Goal: Task Accomplishment & Management: Complete application form

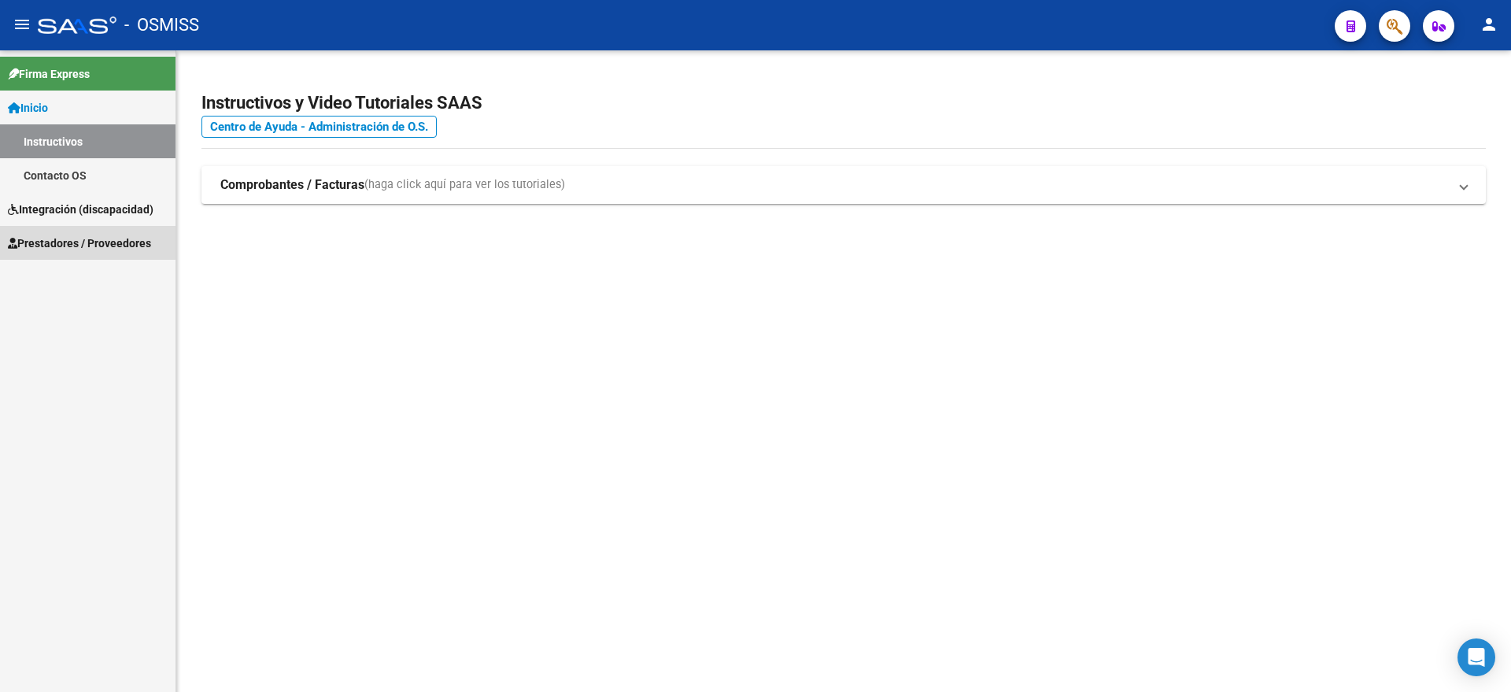
click at [75, 238] on span "Prestadores / Proveedores" at bounding box center [79, 243] width 143 height 17
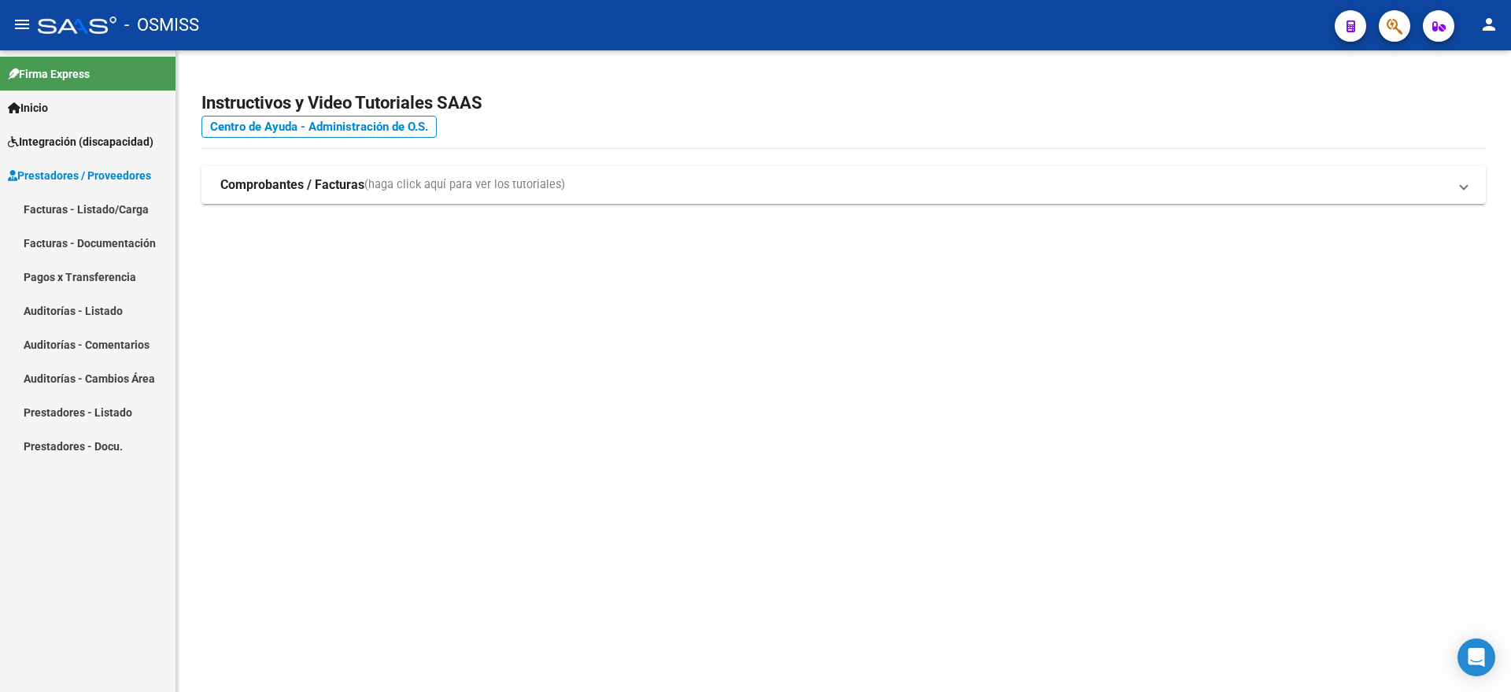
click at [120, 212] on link "Facturas - Listado/Carga" at bounding box center [87, 209] width 175 height 34
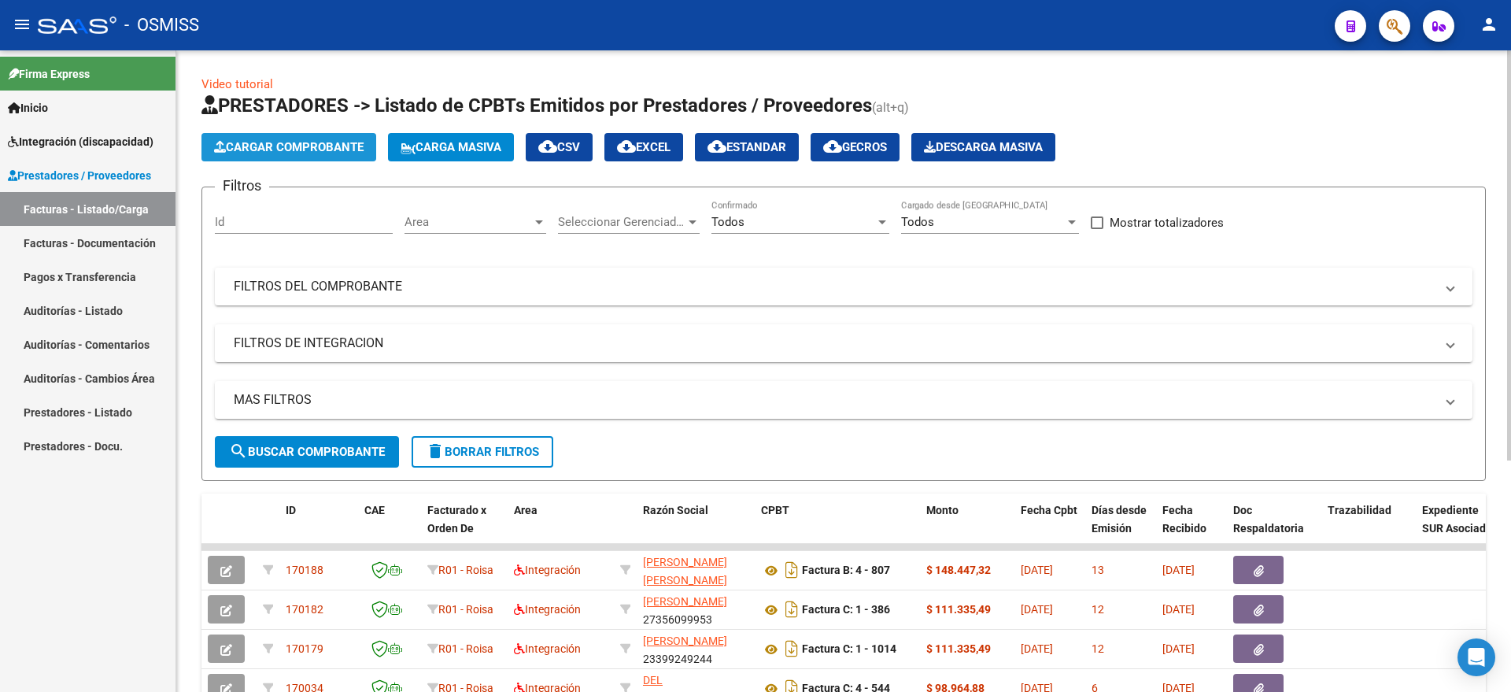
click at [268, 148] on span "Cargar Comprobante" at bounding box center [289, 147] width 150 height 14
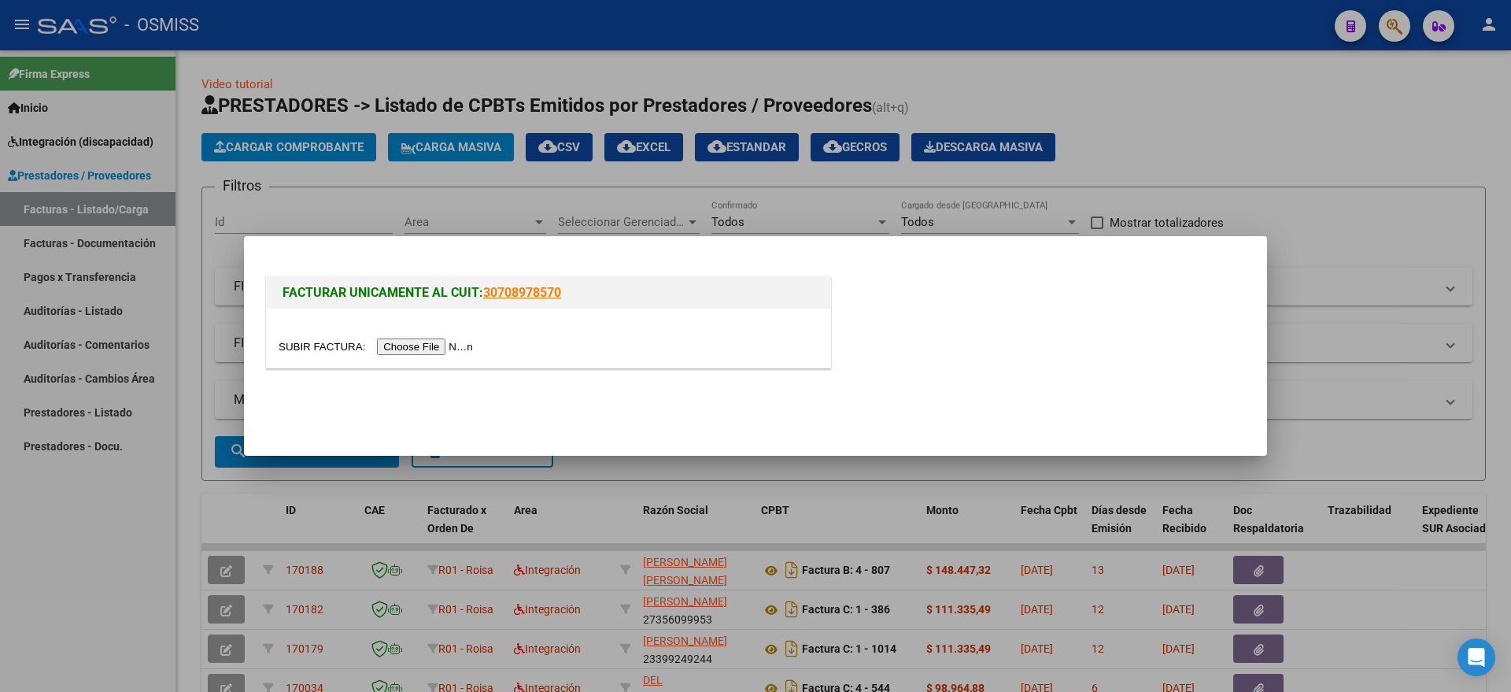
click at [435, 338] on input "file" at bounding box center [378, 346] width 199 height 17
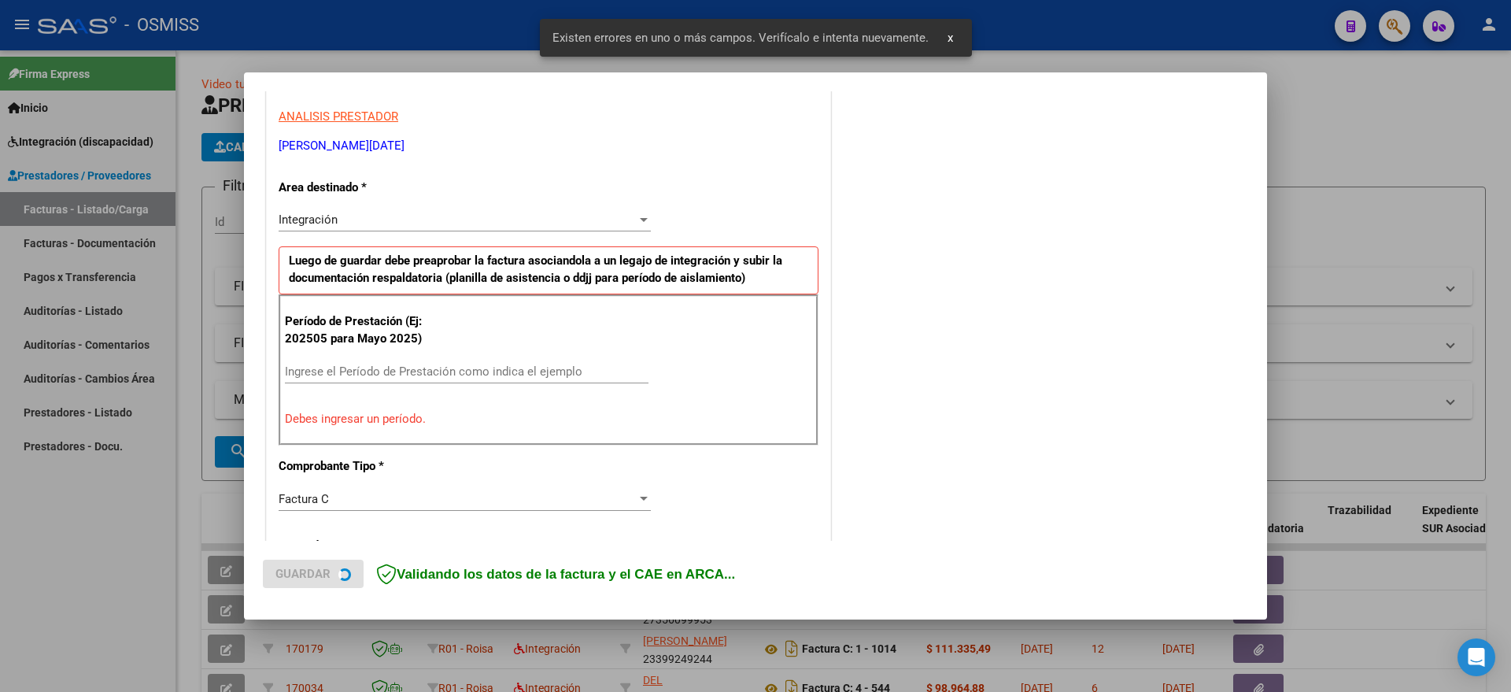
scroll to position [294, 0]
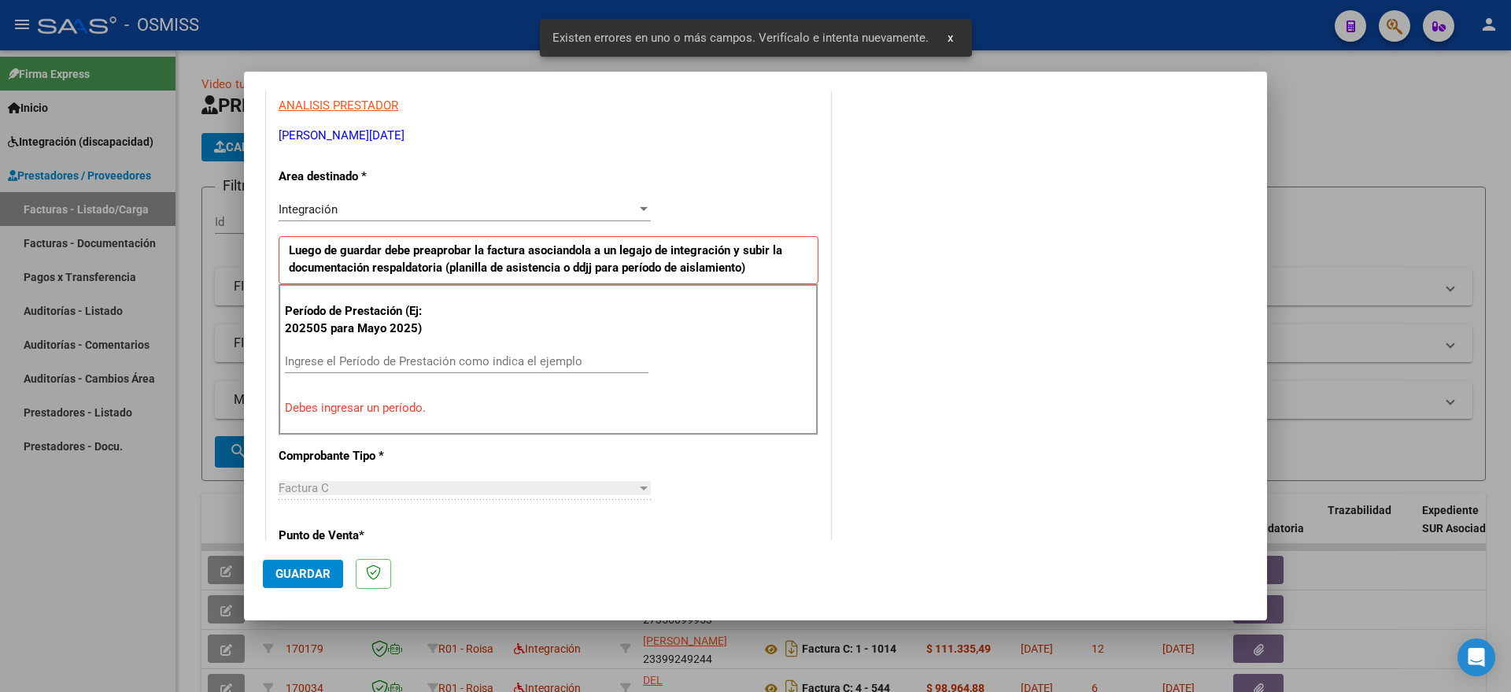
click at [404, 361] on input "Ingrese el Período de Prestación como indica el ejemplo" at bounding box center [467, 361] width 364 height 14
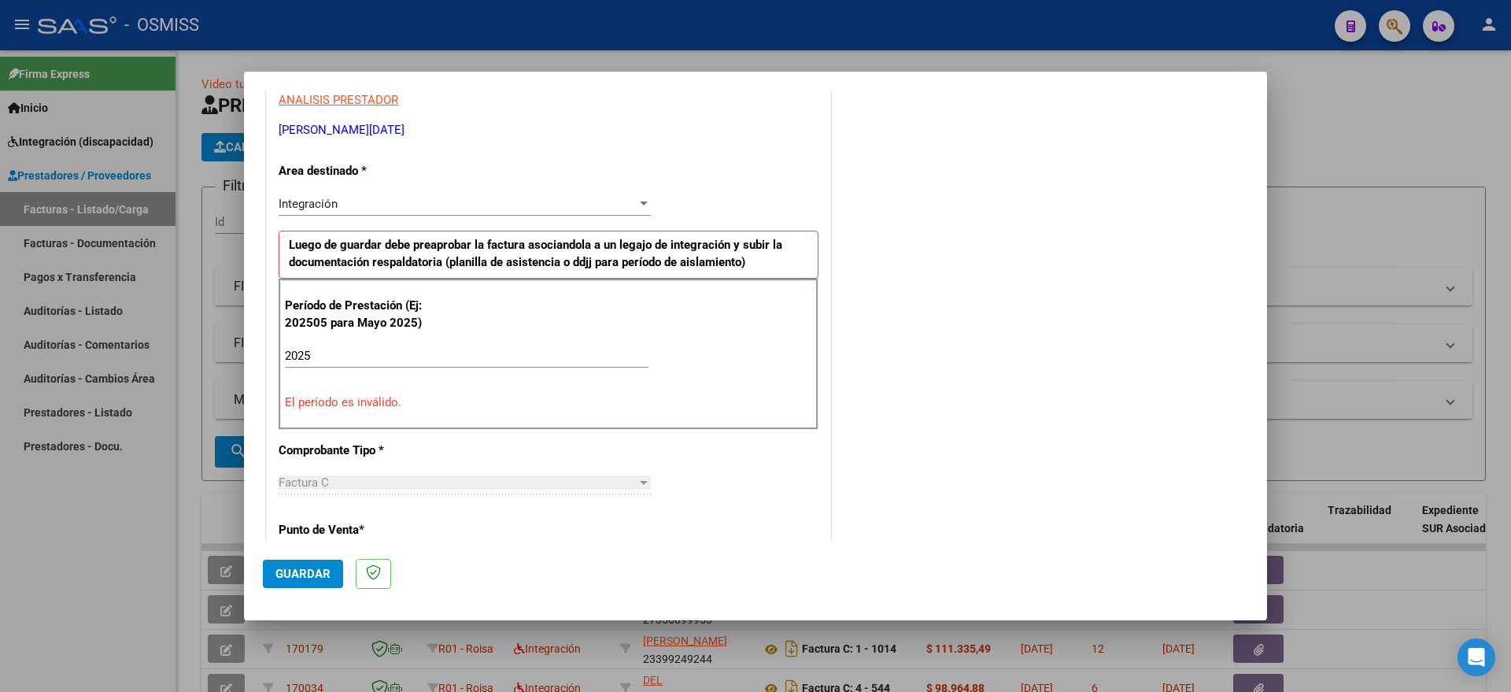
scroll to position [289, 0]
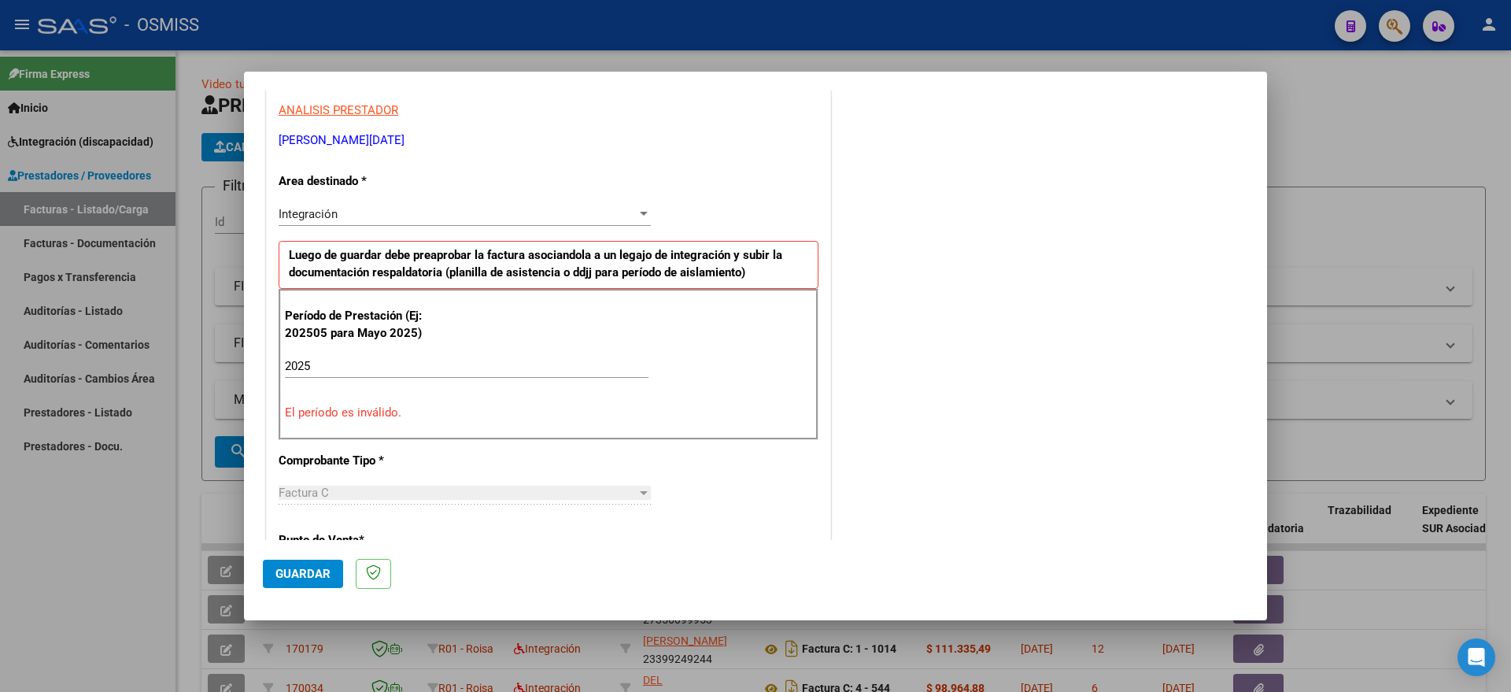
click at [371, 349] on div "Período de Prestación (Ej: 202505 para [DATE]) 2025 Ingrese el Período de Prest…" at bounding box center [549, 364] width 540 height 151
click at [371, 359] on input "2025" at bounding box center [467, 366] width 364 height 14
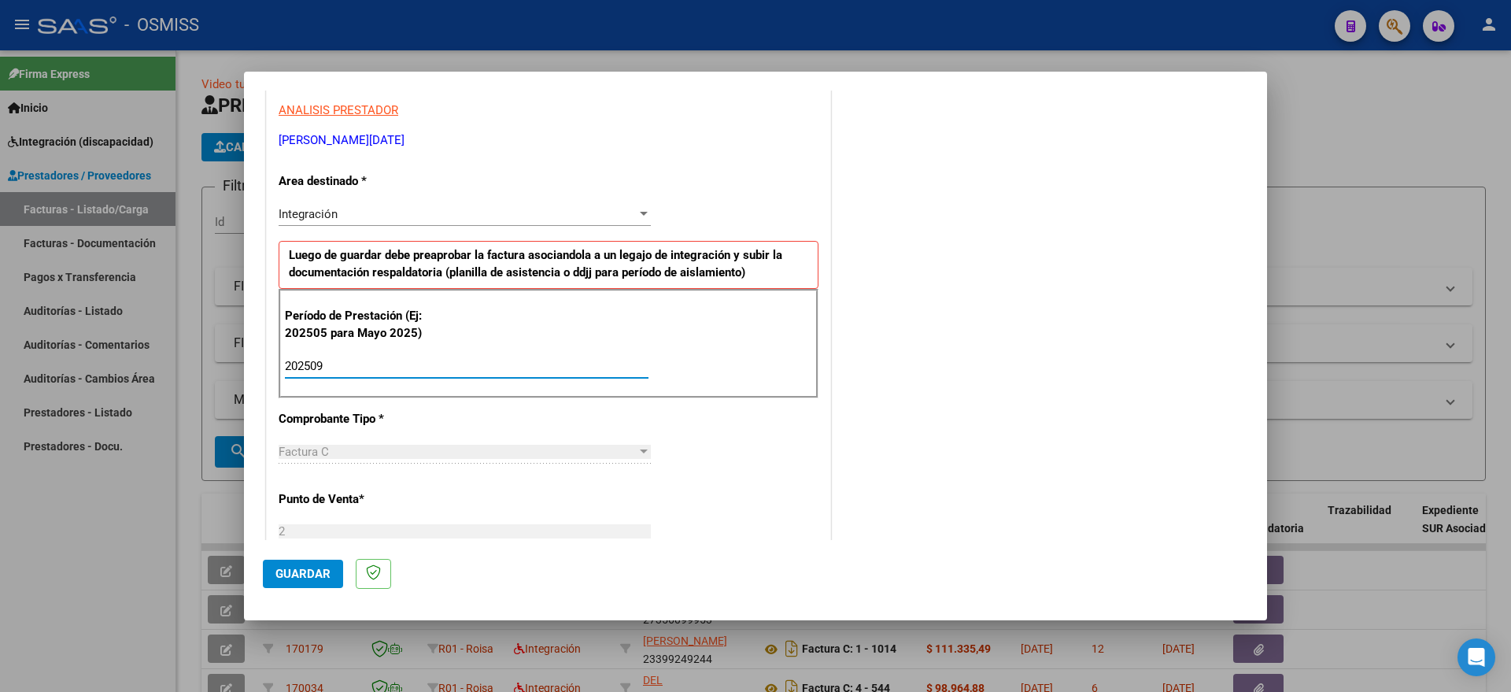
type input "202509"
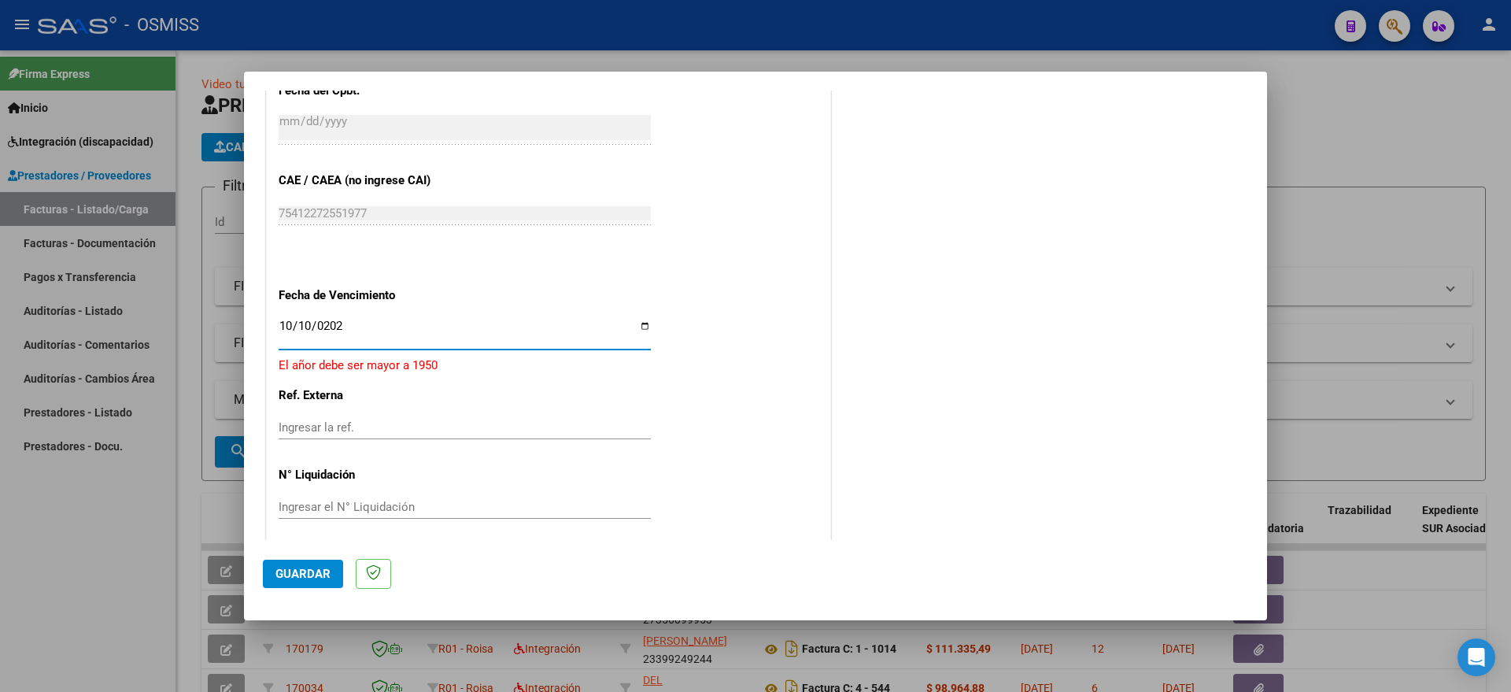
type input "[DATE]"
click at [290, 577] on span "Guardar" at bounding box center [302, 574] width 55 height 14
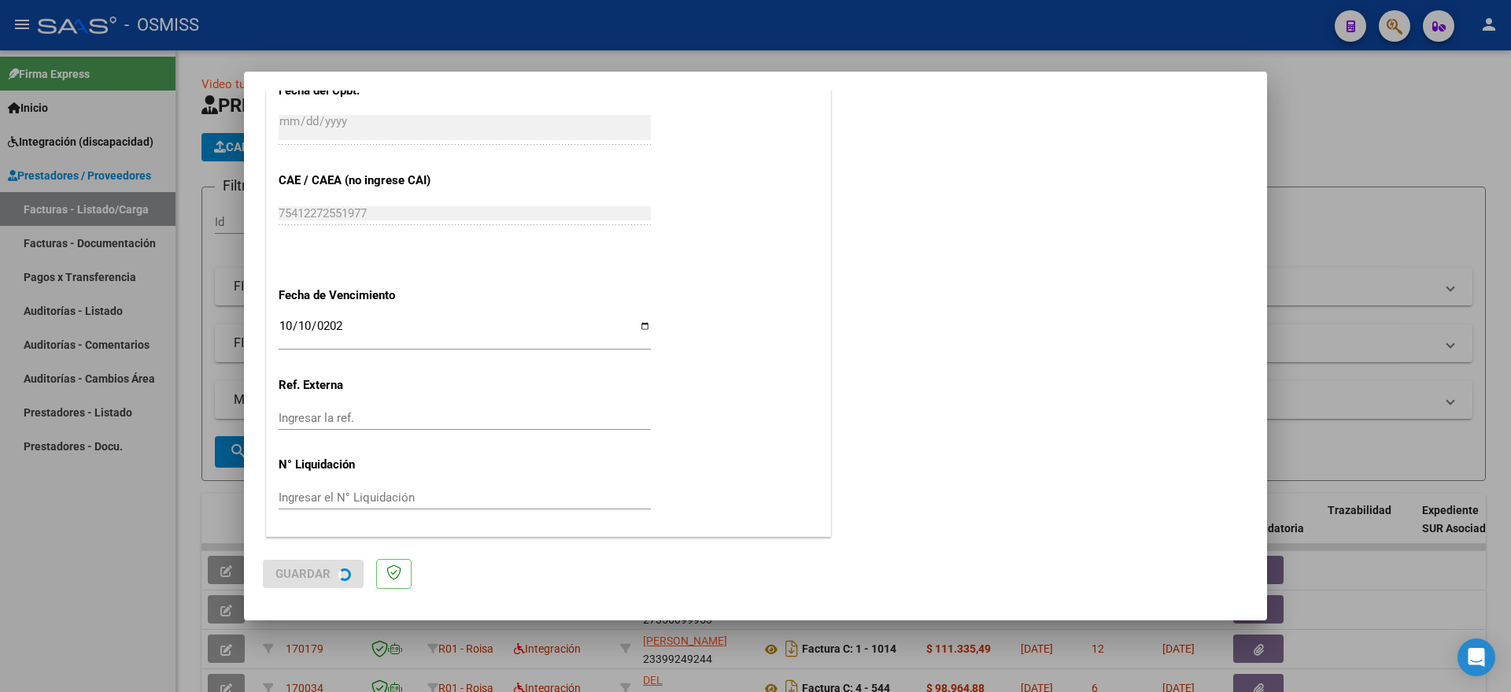
scroll to position [0, 0]
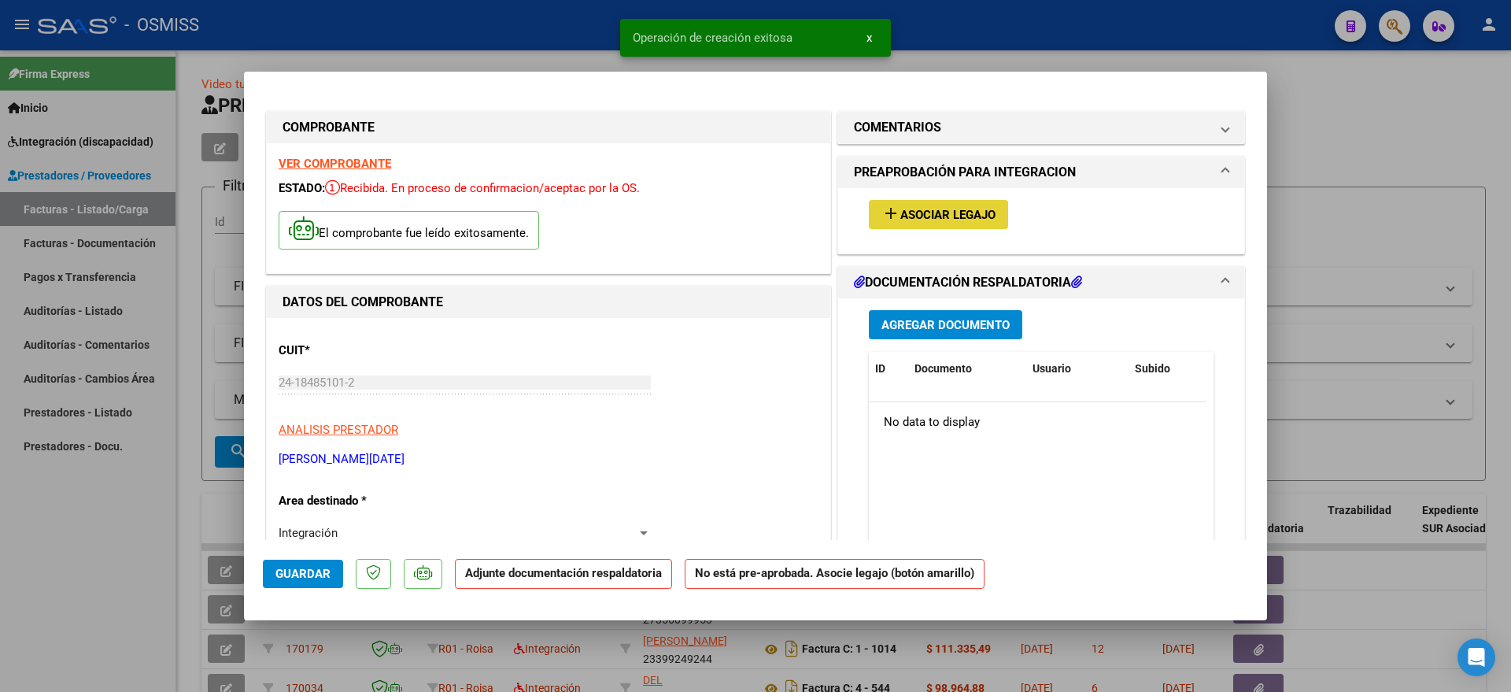
click at [942, 212] on span "Asociar Legajo" at bounding box center [947, 215] width 95 height 14
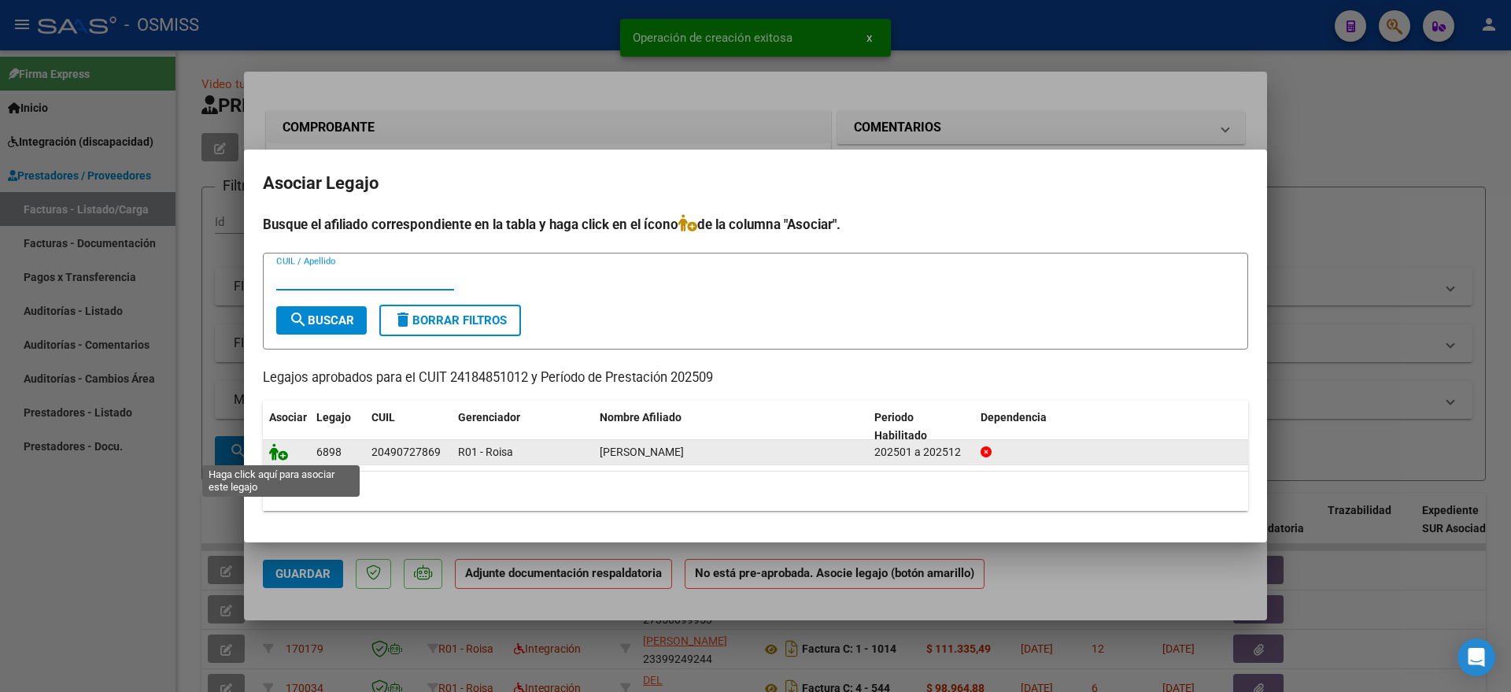
click at [279, 447] on icon at bounding box center [278, 451] width 19 height 17
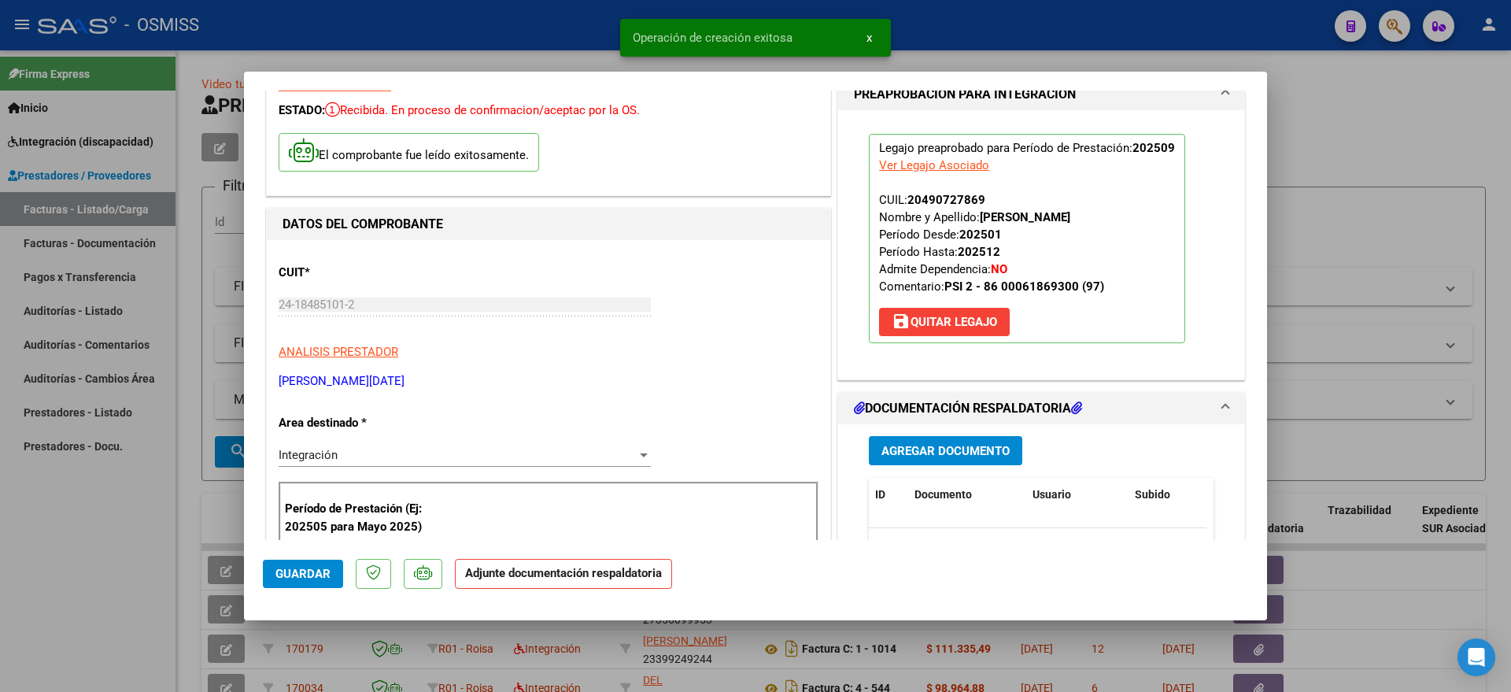
scroll to position [197, 0]
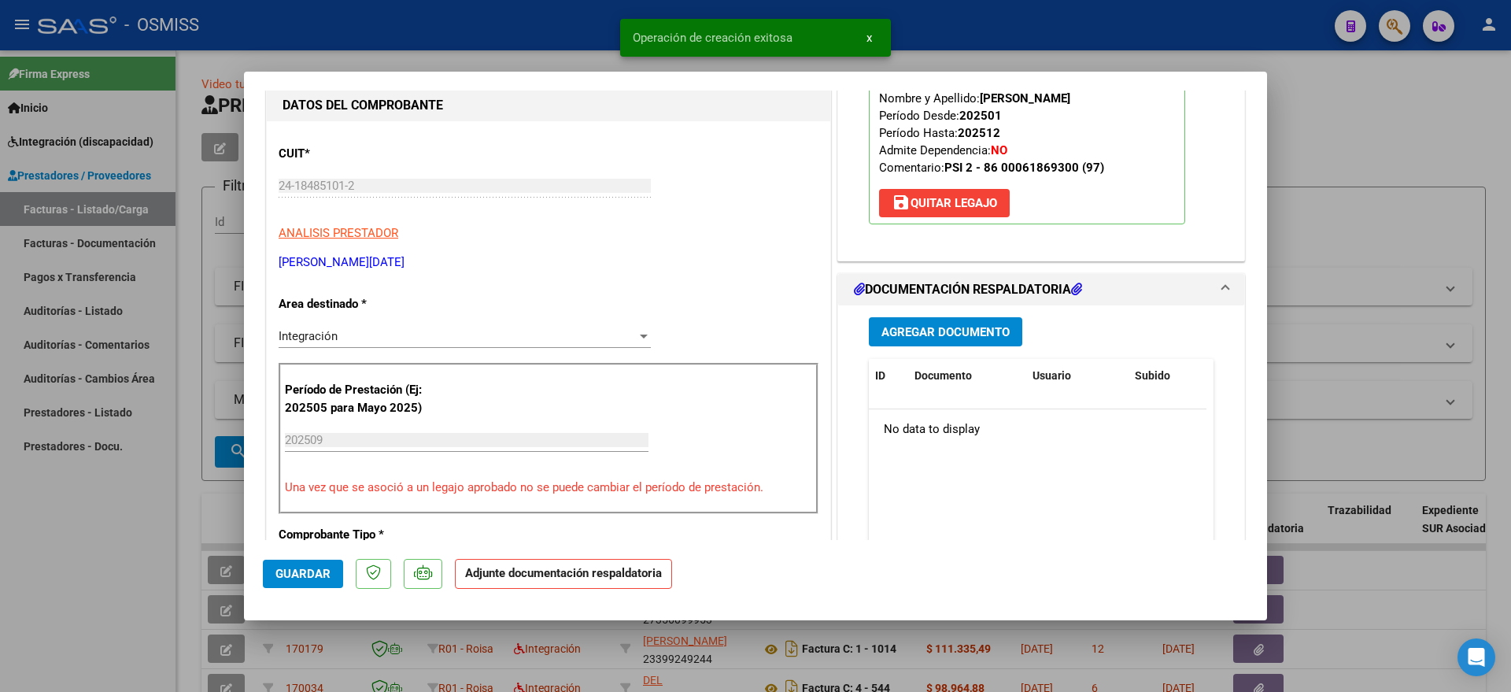
click at [905, 348] on div "Agregar Documento ID Documento Usuario Subido Acción No data to display 0 total…" at bounding box center [1041, 462] width 368 height 314
click at [978, 332] on span "Agregar Documento" at bounding box center [945, 332] width 128 height 14
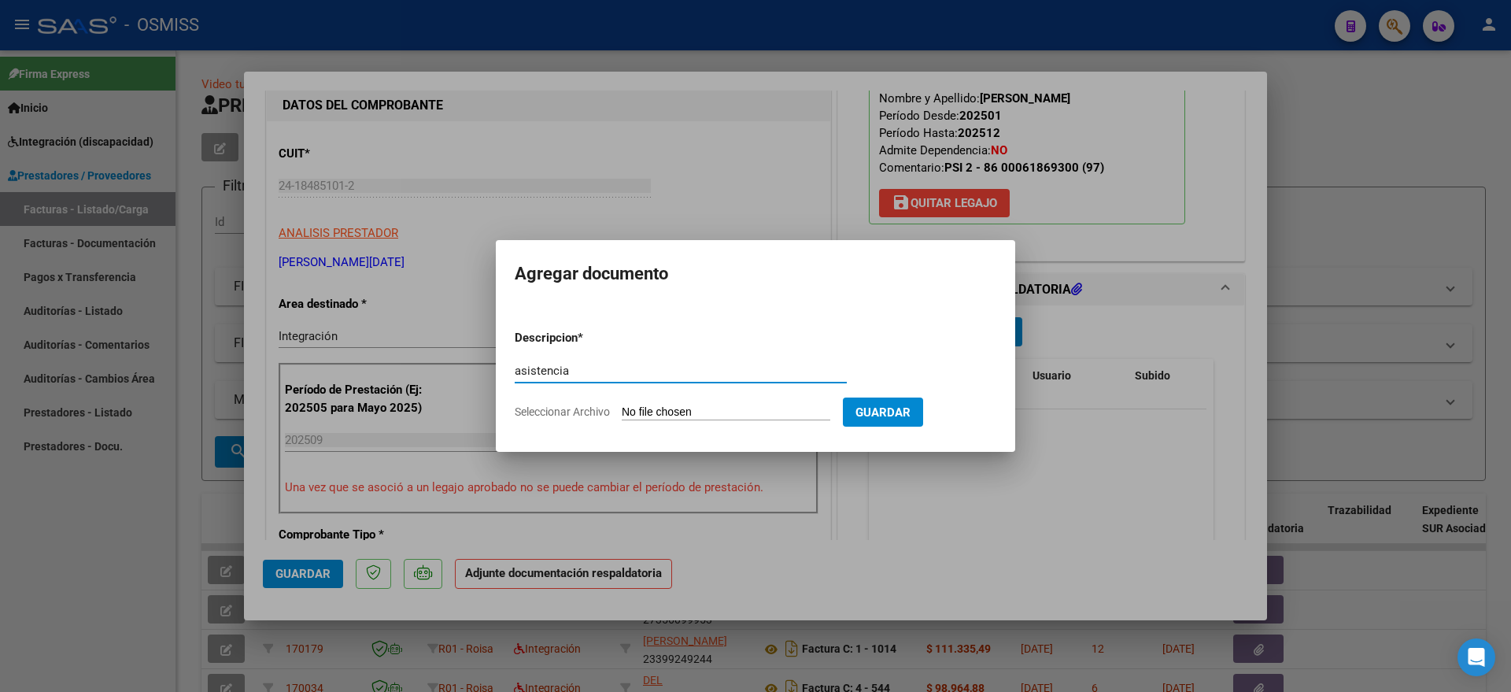
type input "asistencia"
click at [704, 408] on input "Seleccionar Archivo" at bounding box center [726, 412] width 209 height 15
type input "C:\fakepath\[PERSON_NAME] - Planilla asistencia.pdf"
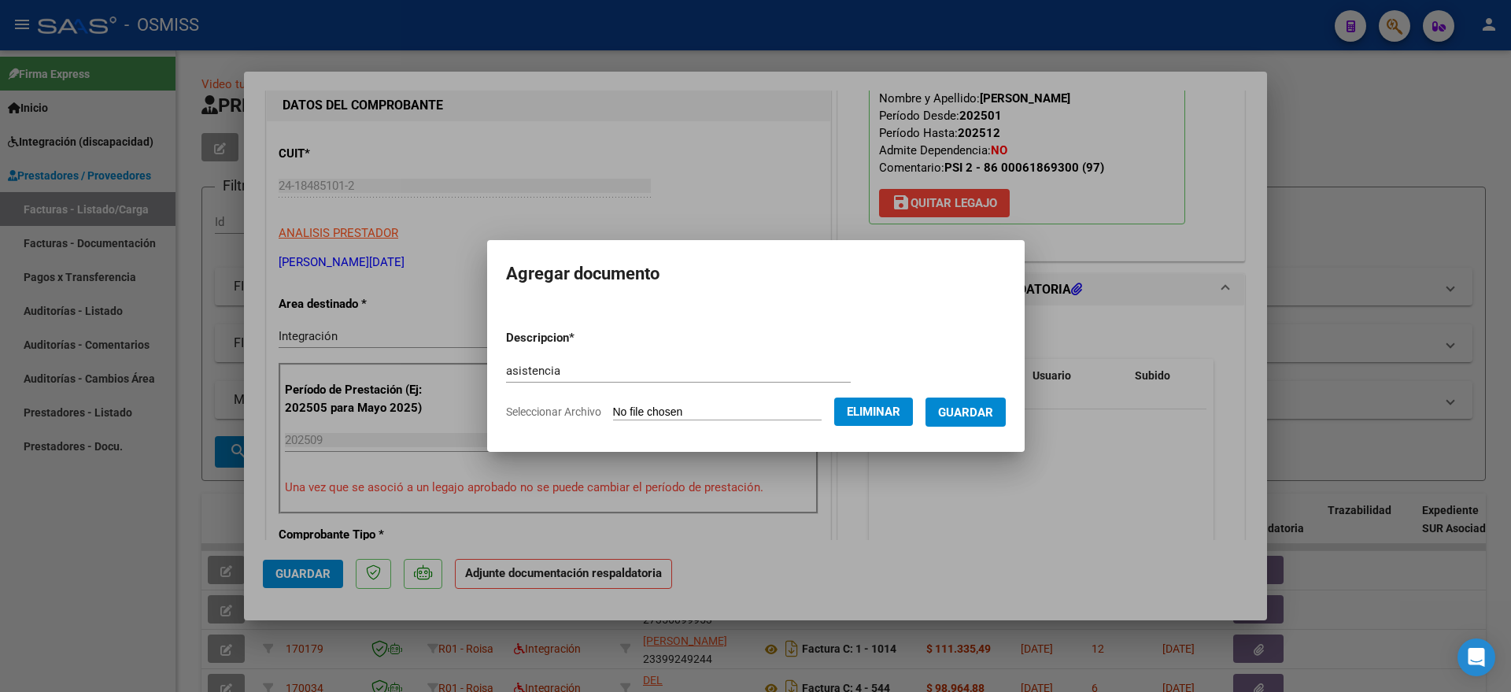
click at [984, 417] on span "Guardar" at bounding box center [965, 412] width 55 height 14
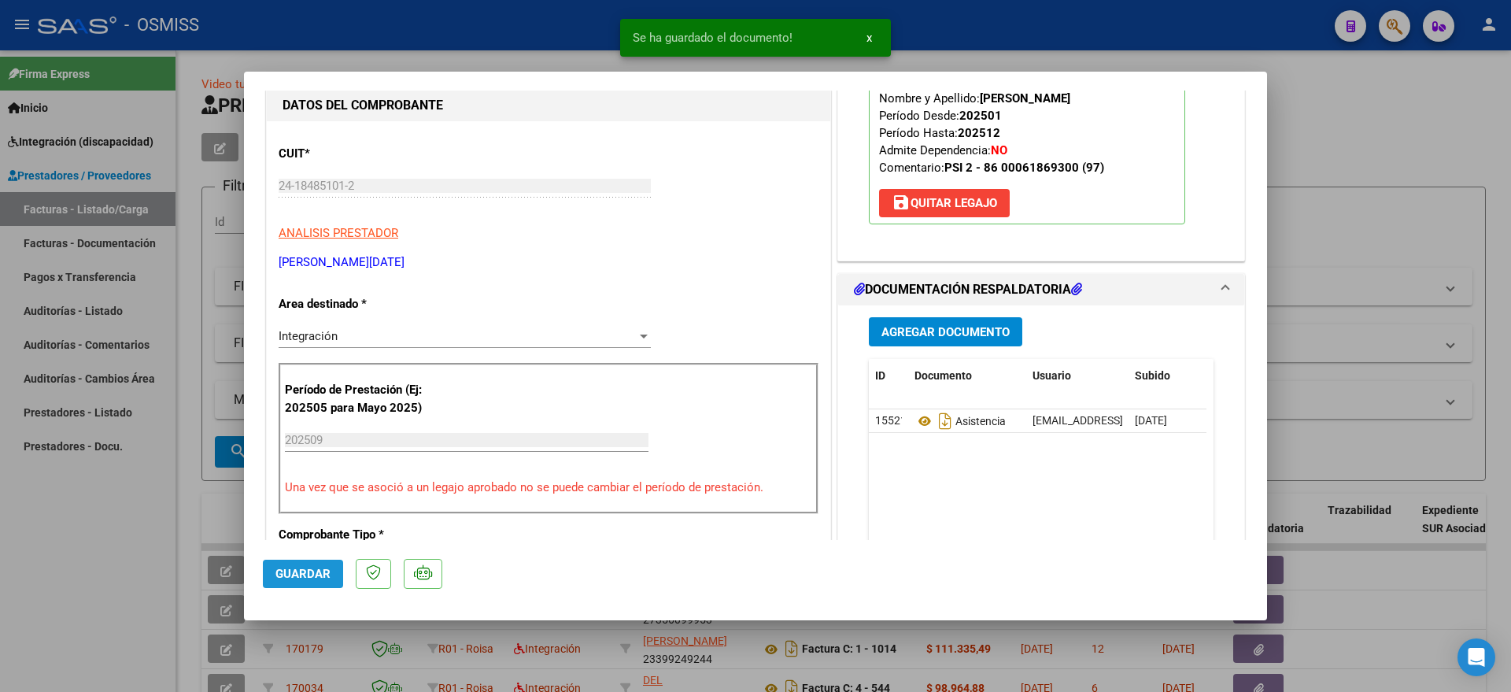
drag, startPoint x: 292, startPoint y: 574, endPoint x: 255, endPoint y: 574, distance: 37.0
click at [290, 574] on span "Guardar" at bounding box center [302, 574] width 55 height 14
click at [29, 563] on div at bounding box center [755, 346] width 1511 height 692
type input "$ 0,00"
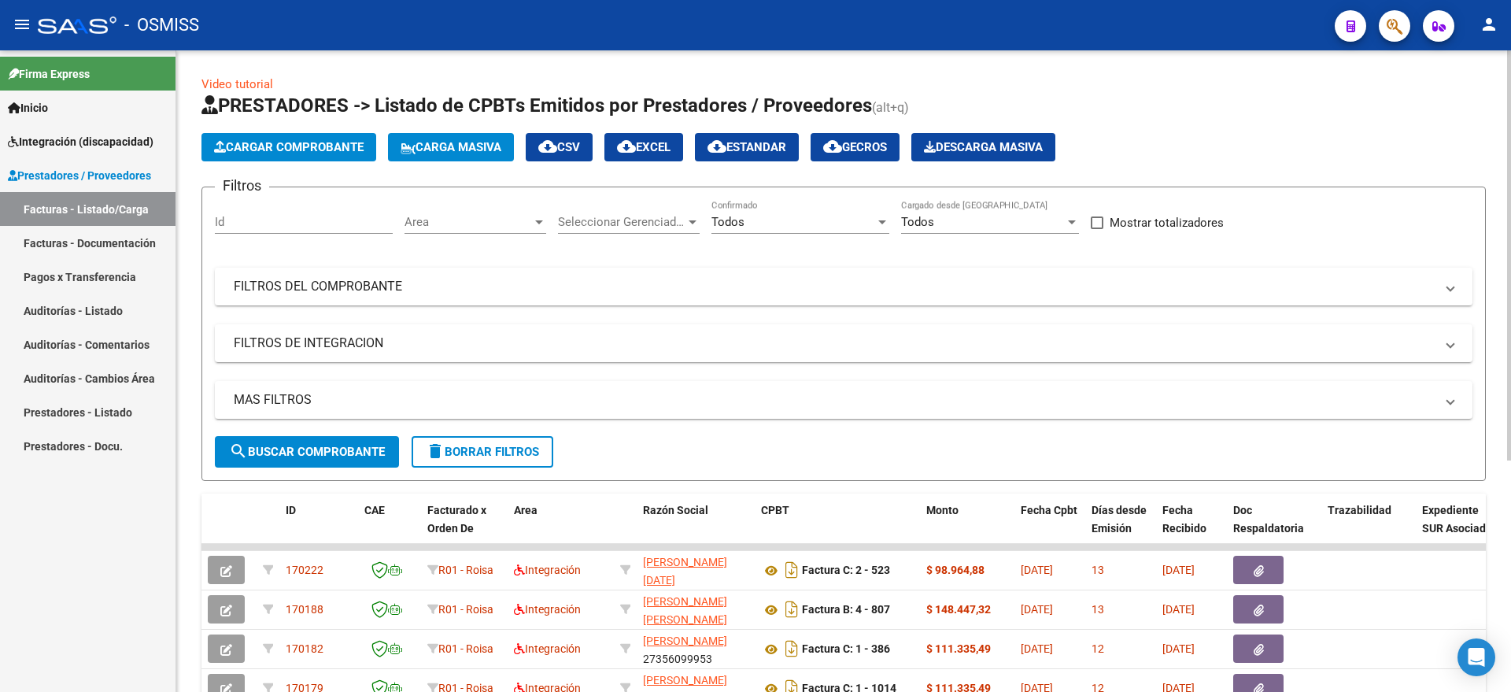
click at [329, 142] on span "Cargar Comprobante" at bounding box center [289, 147] width 150 height 14
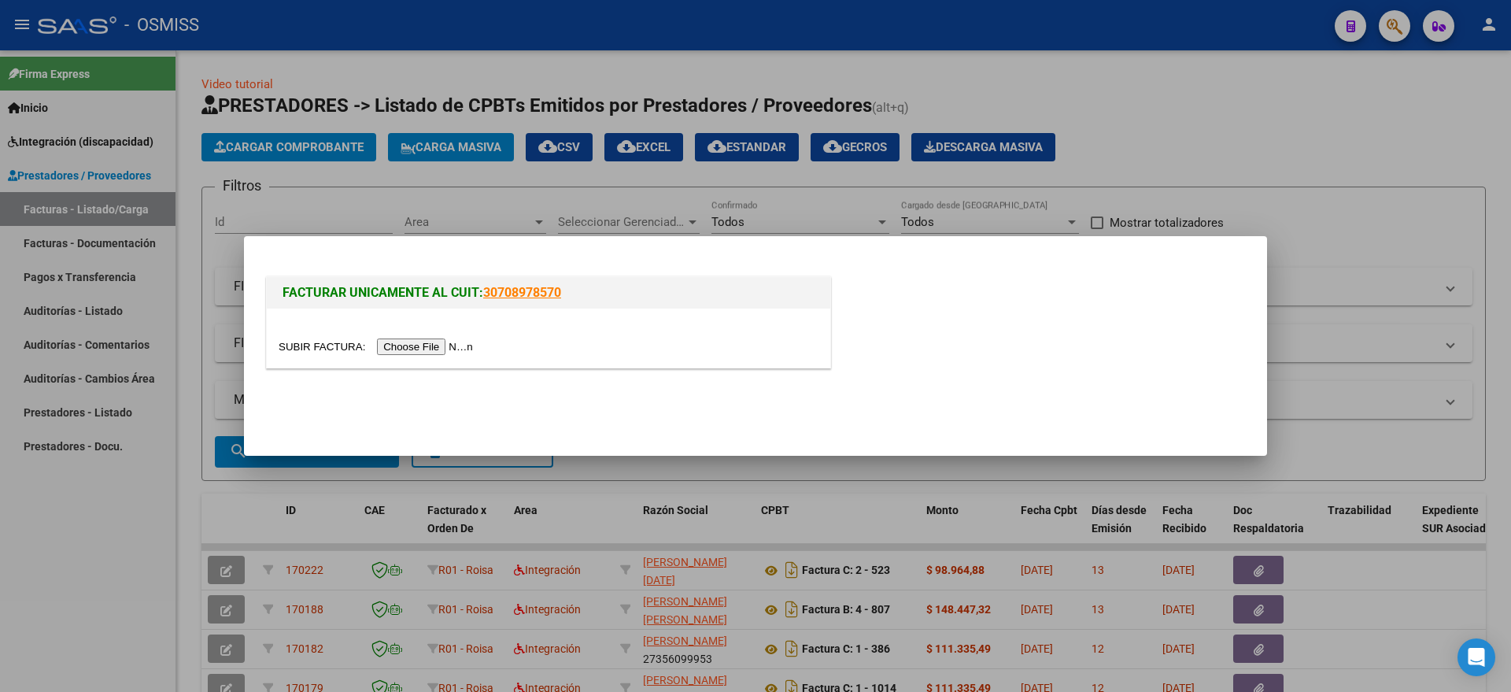
click at [461, 345] on input "file" at bounding box center [378, 346] width 199 height 17
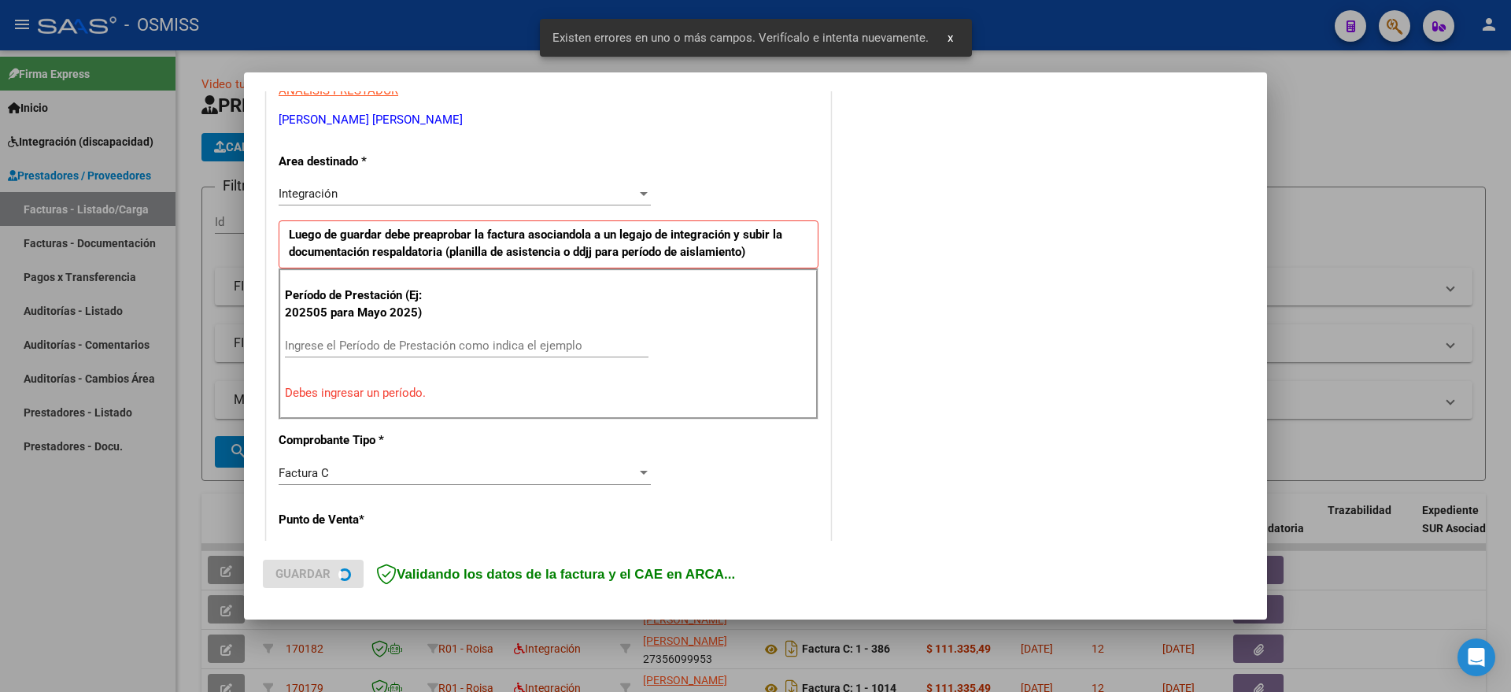
scroll to position [323, 0]
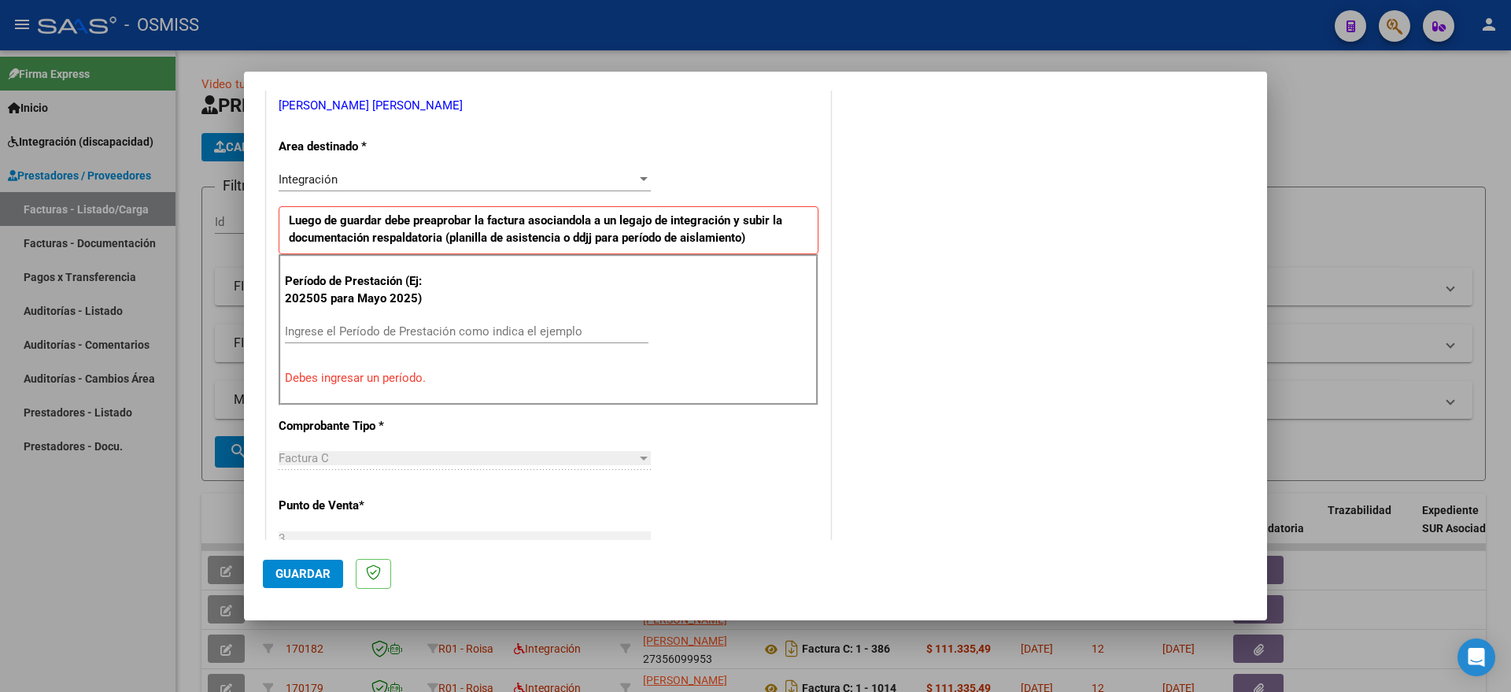
click at [360, 332] on input "Ingrese el Período de Prestación como indica el ejemplo" at bounding box center [467, 331] width 364 height 14
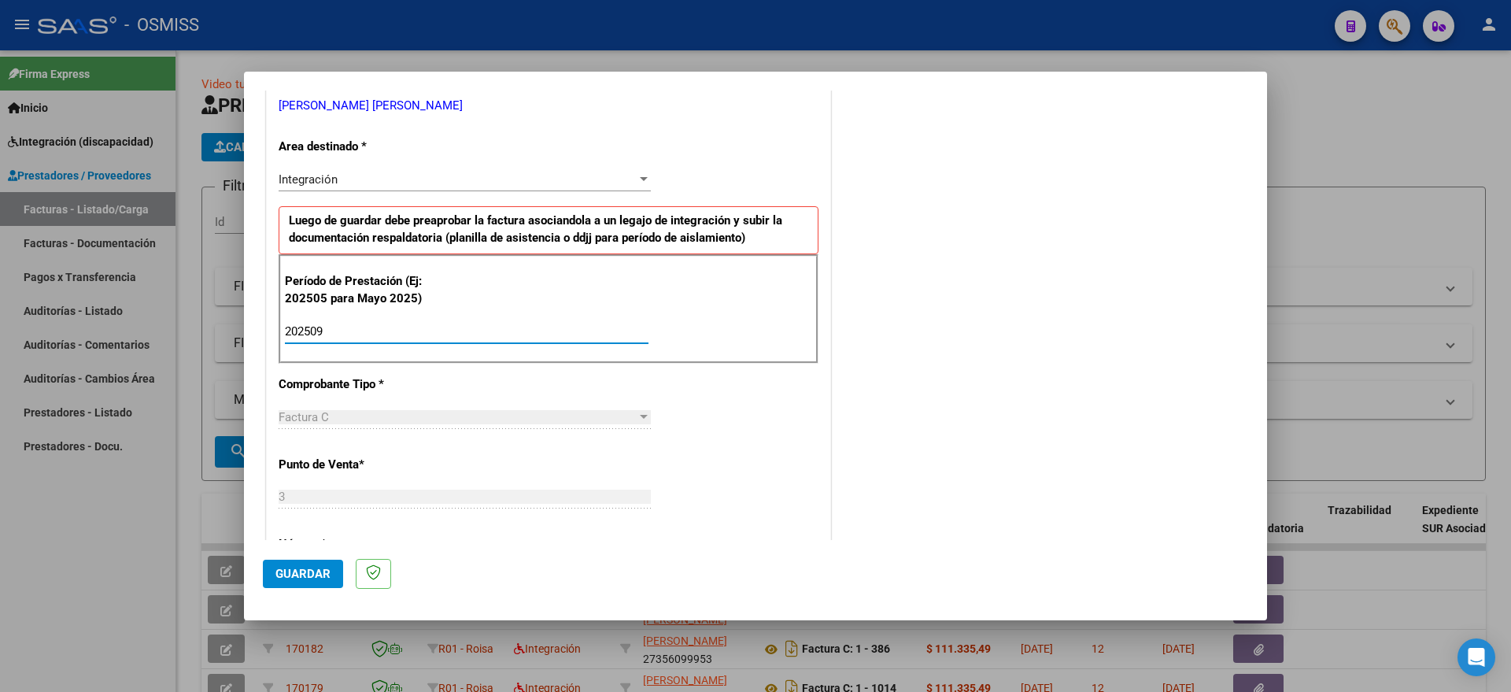
type input "202509"
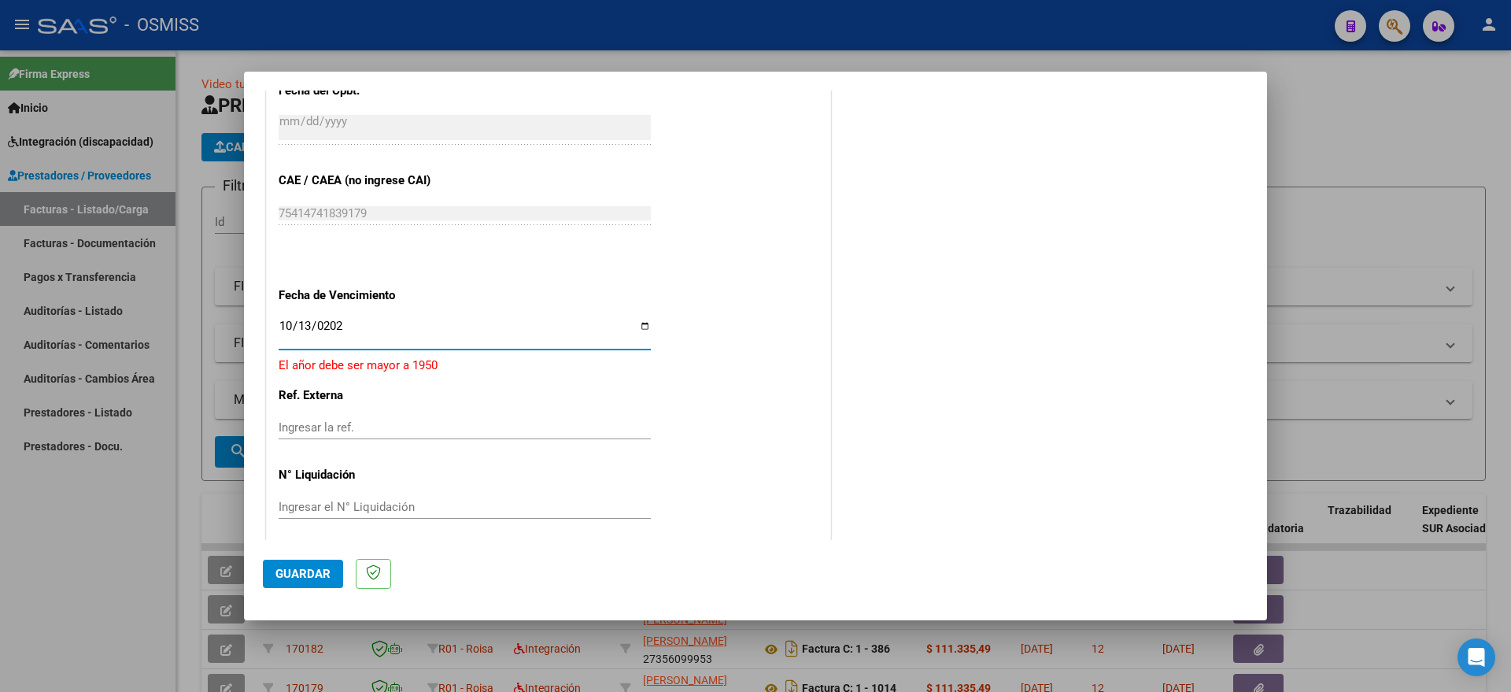
type input "[DATE]"
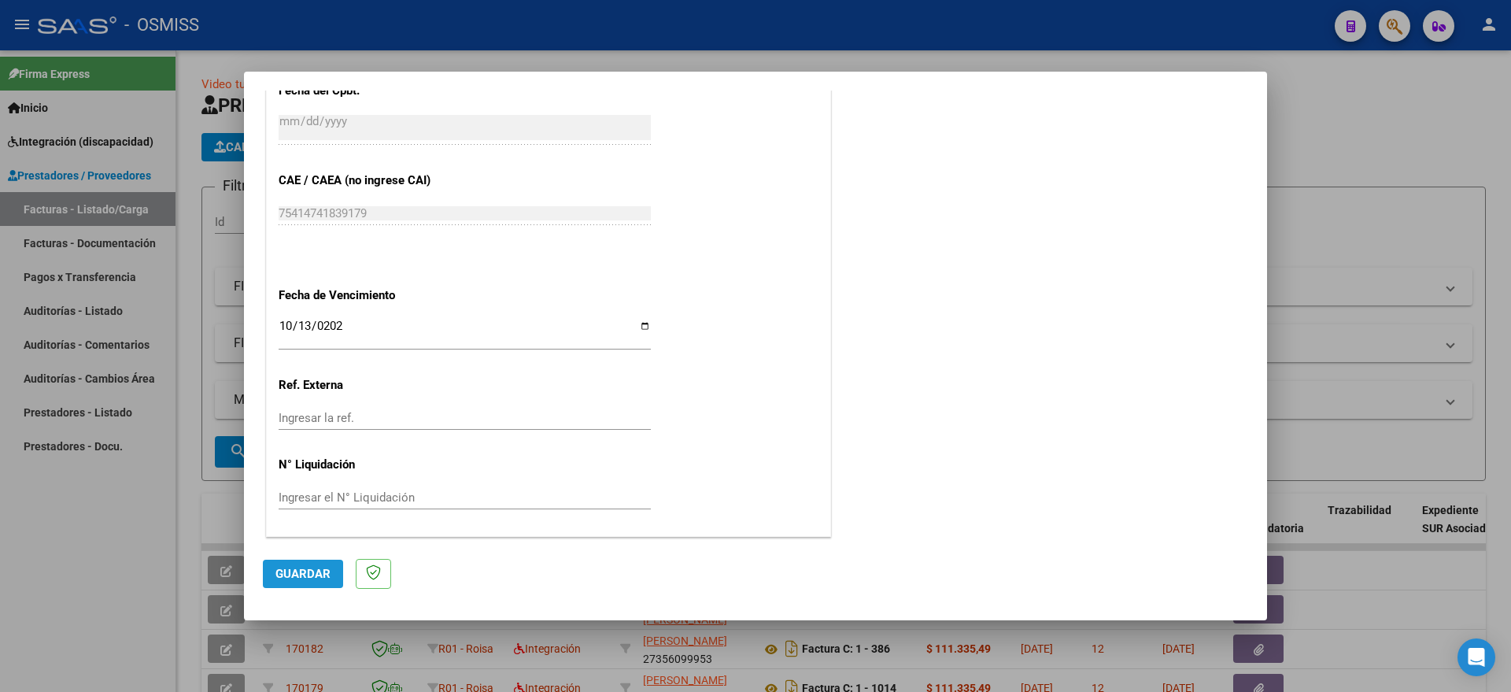
click at [294, 582] on button "Guardar" at bounding box center [303, 573] width 80 height 28
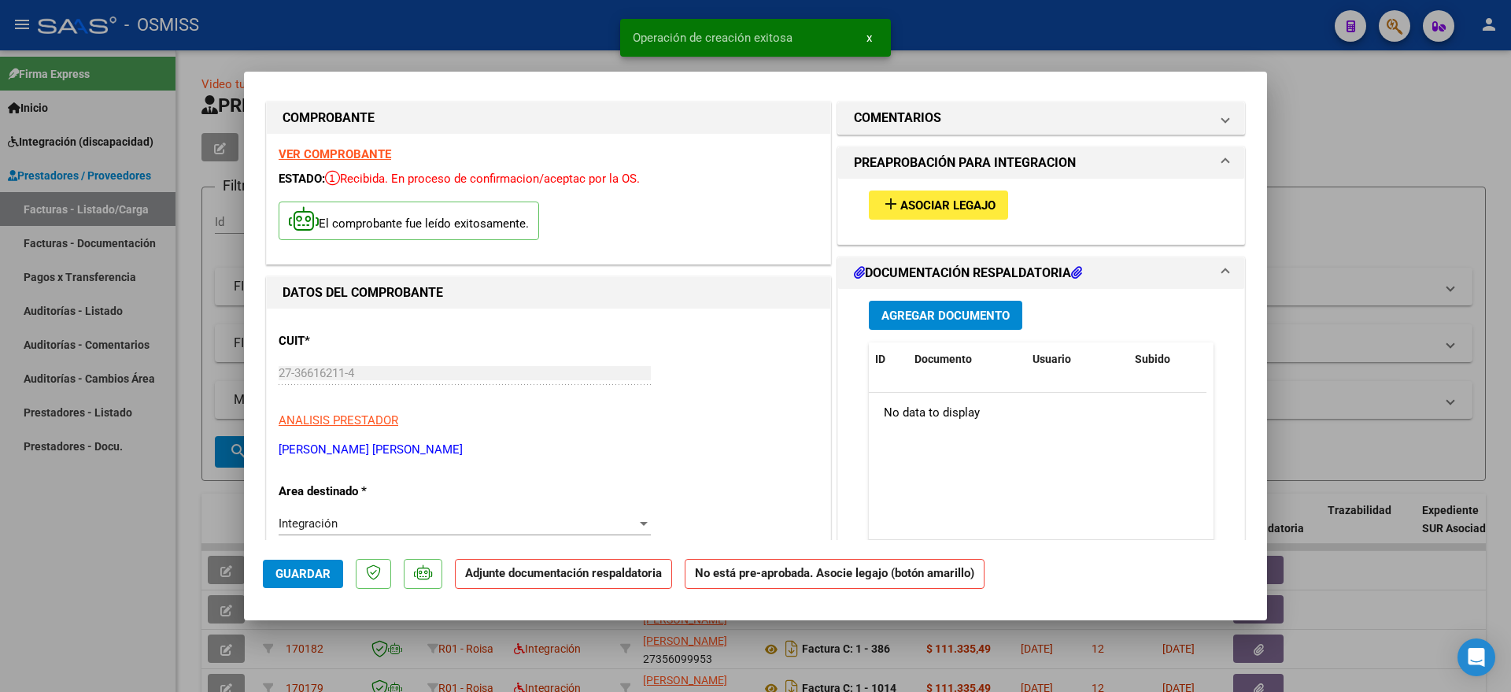
scroll to position [0, 0]
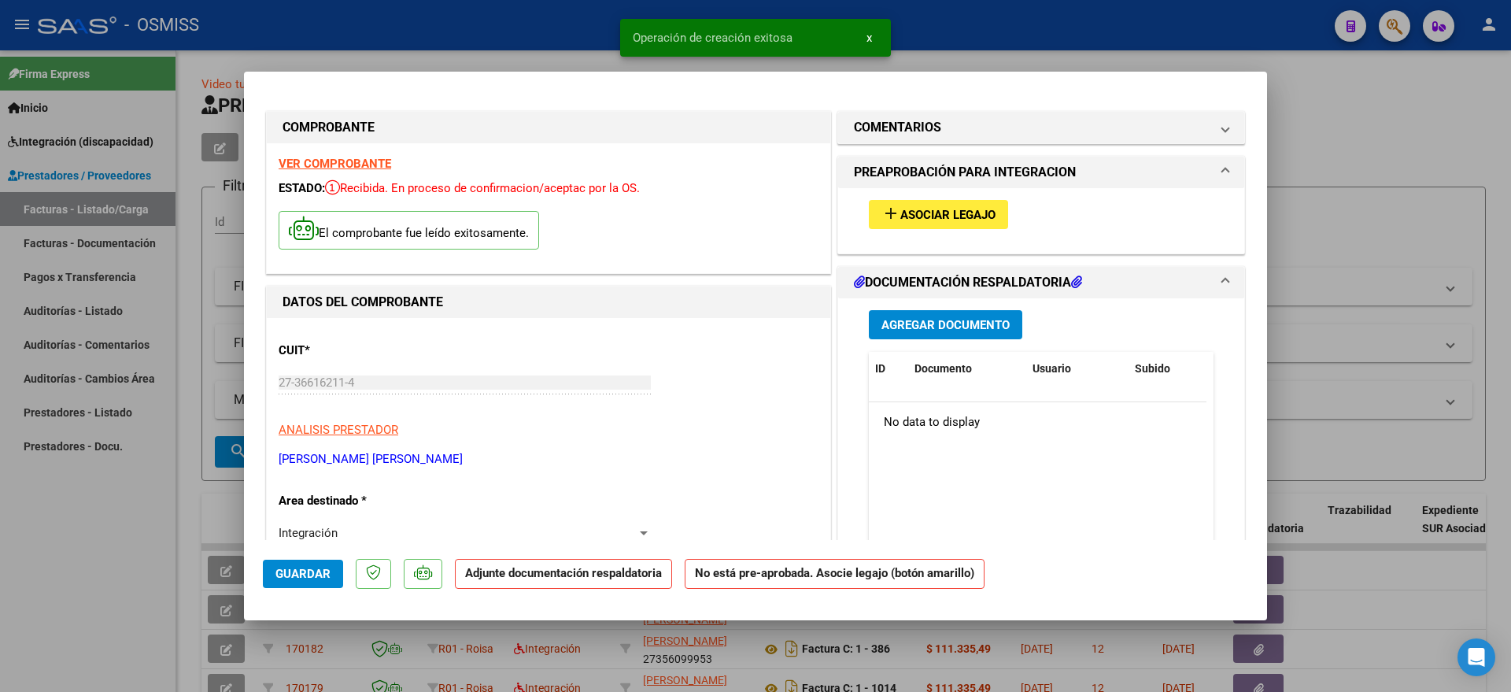
click at [966, 204] on button "add Asociar Legajo" at bounding box center [938, 214] width 139 height 29
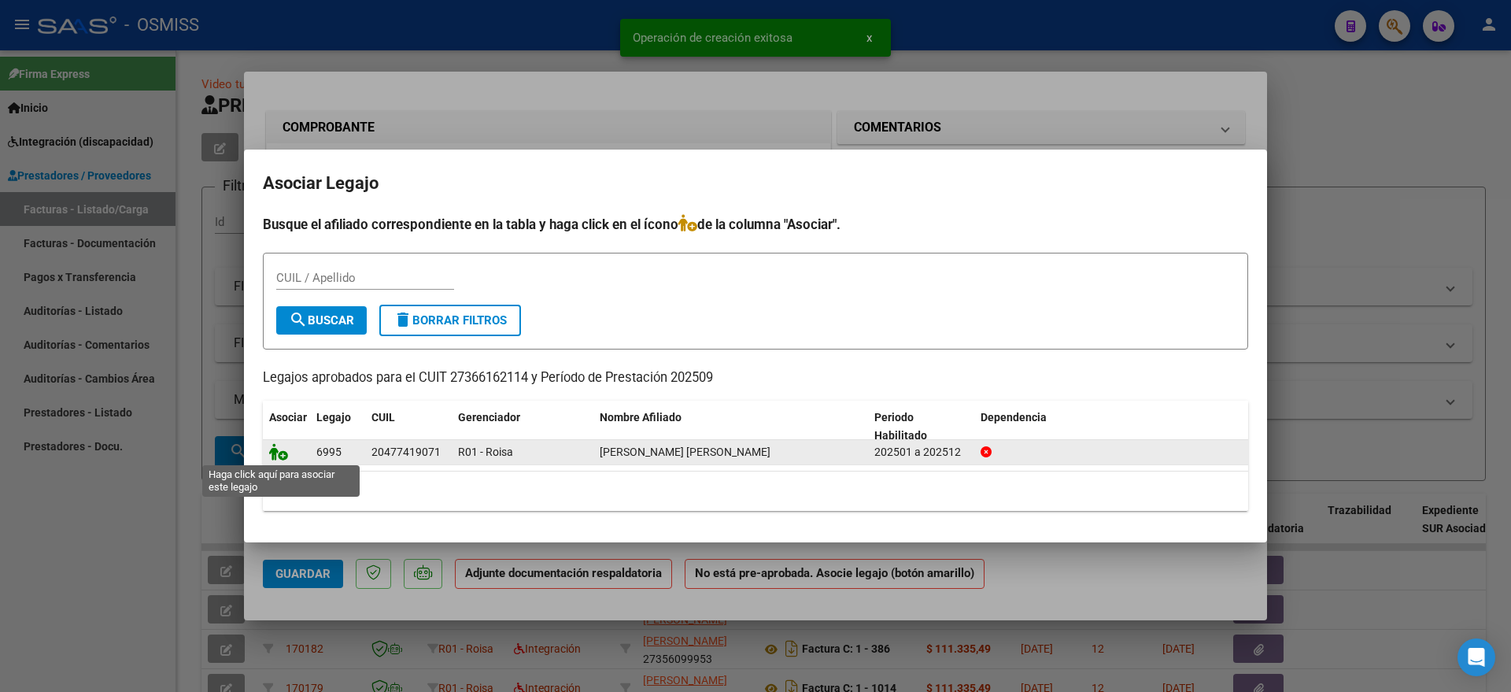
click at [278, 452] on icon at bounding box center [278, 451] width 19 height 17
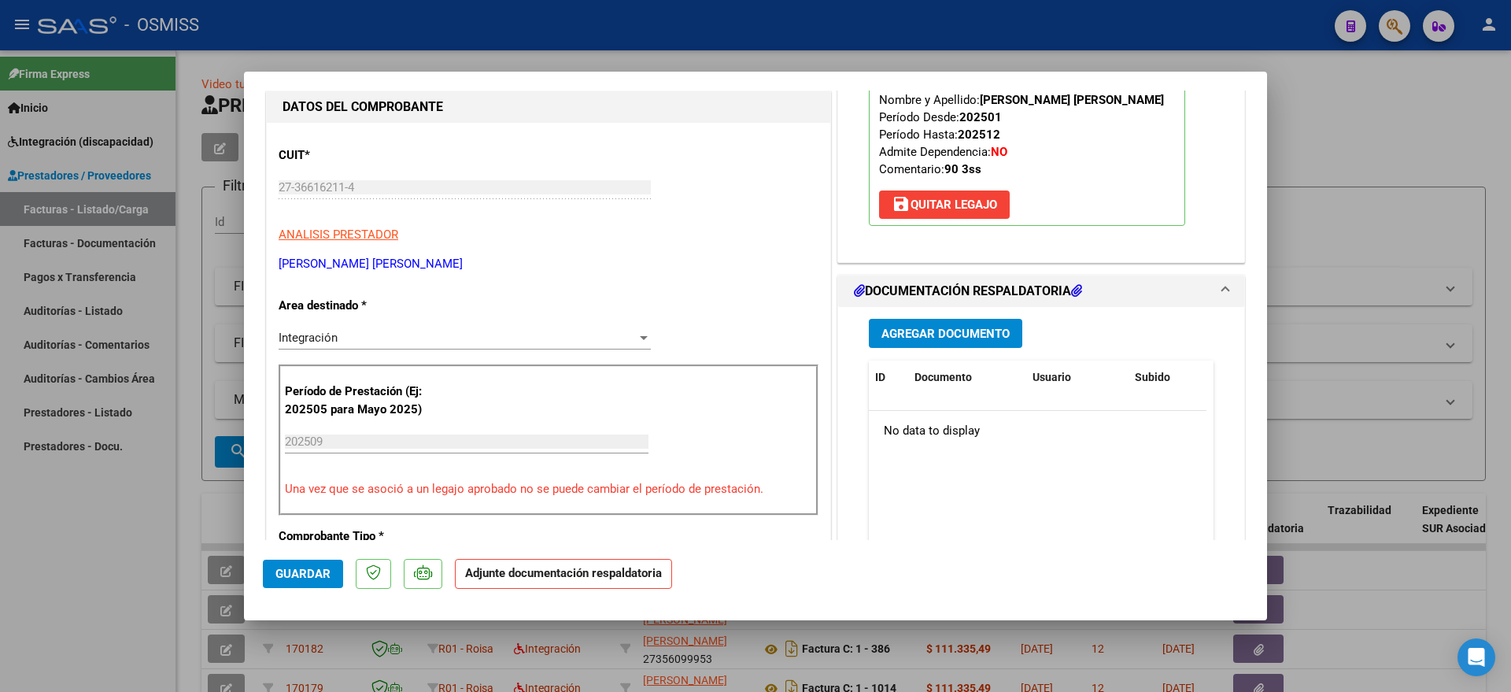
scroll to position [197, 0]
click at [927, 326] on span "Agregar Documento" at bounding box center [945, 332] width 128 height 14
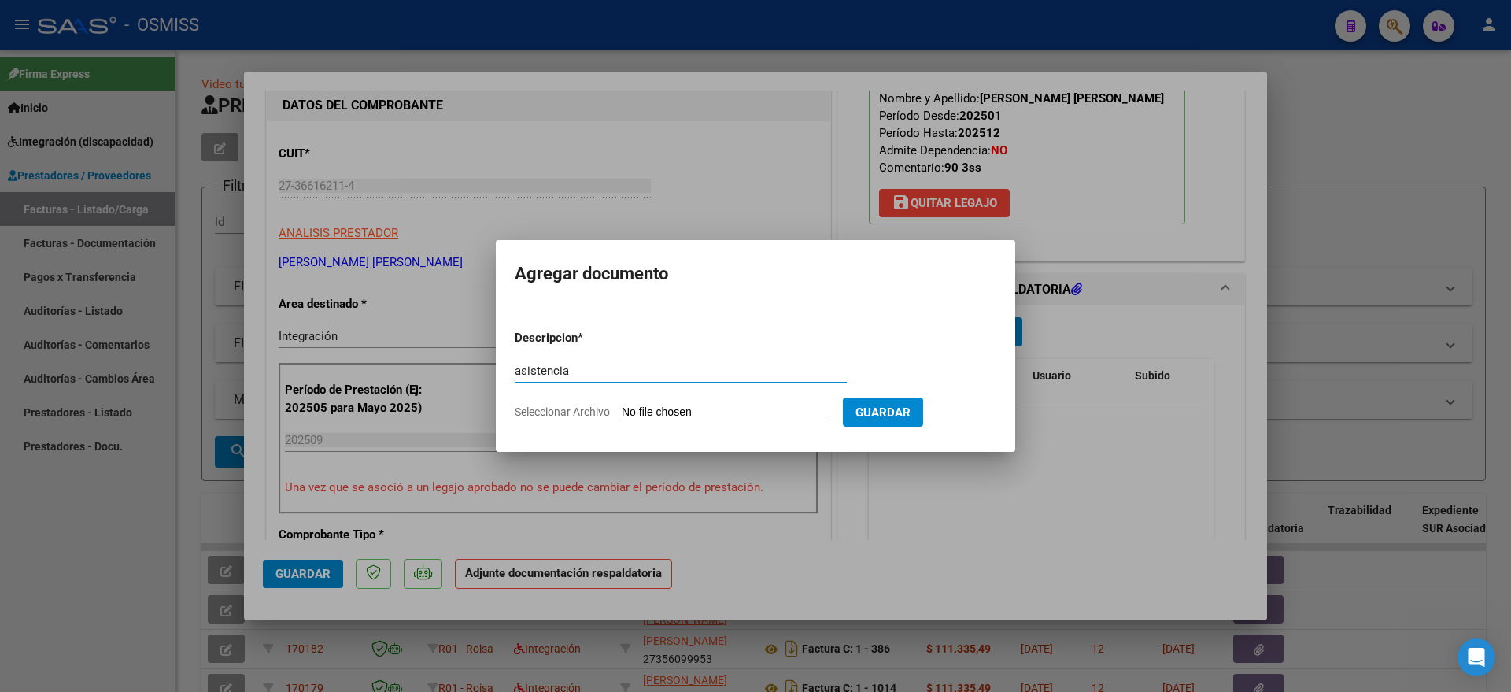
type input "asistencia"
click at [666, 406] on input "Seleccionar Archivo" at bounding box center [726, 412] width 209 height 15
type input "C:\fakepath\asistencia [PERSON_NAME] - [DATE] (1).pdf"
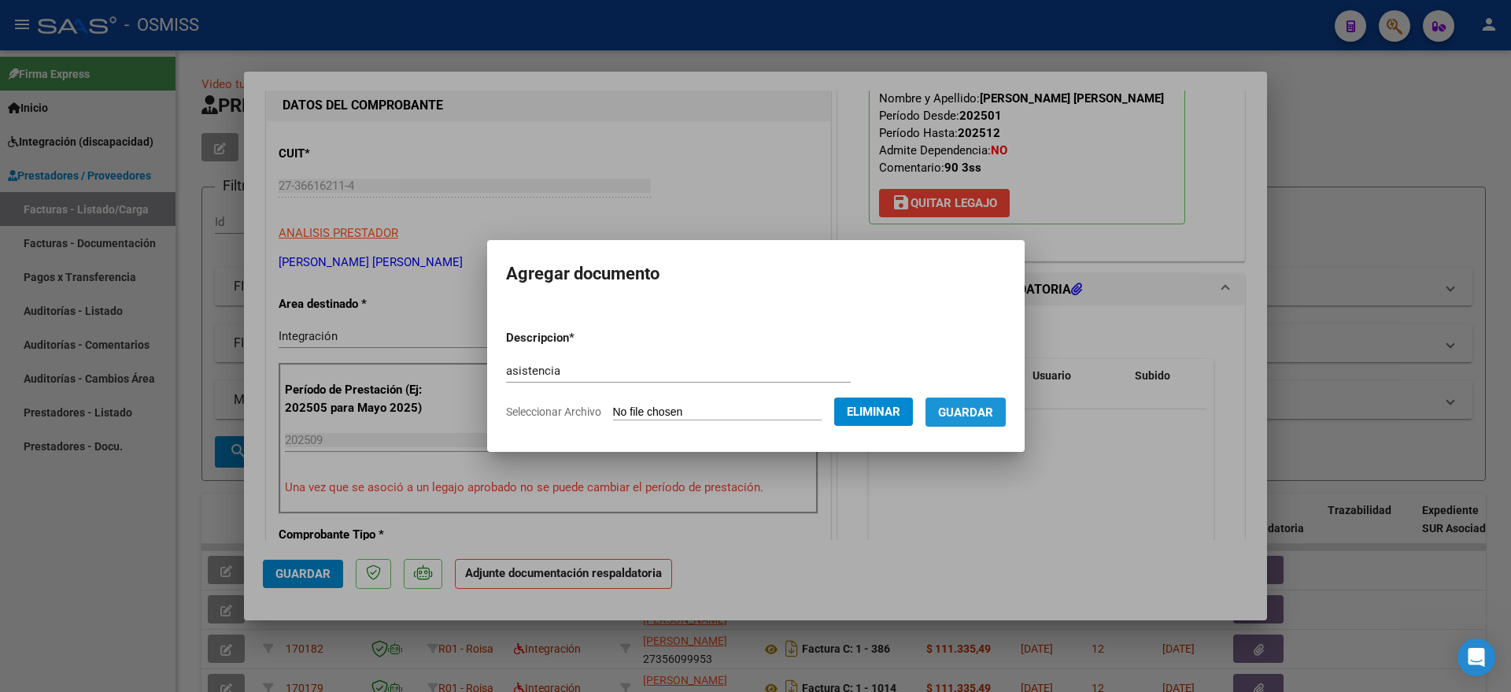
click at [993, 405] on span "Guardar" at bounding box center [965, 412] width 55 height 14
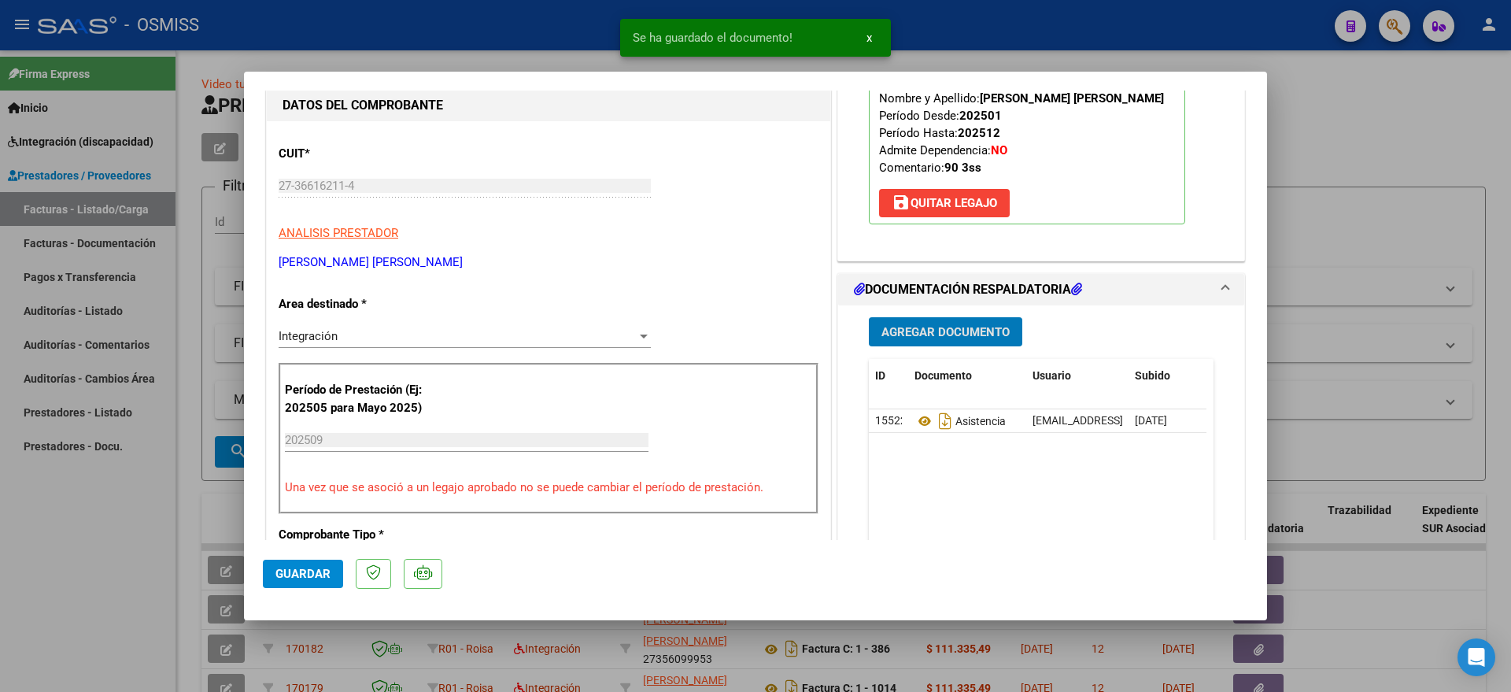
click at [302, 564] on button "Guardar" at bounding box center [303, 573] width 80 height 28
click at [51, 565] on div at bounding box center [755, 346] width 1511 height 692
type input "$ 0,00"
